Goal: Information Seeking & Learning: Find specific page/section

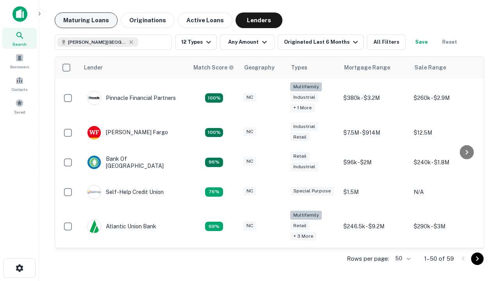
click at [86, 20] on button "Maturing Loans" at bounding box center [86, 21] width 63 height 16
